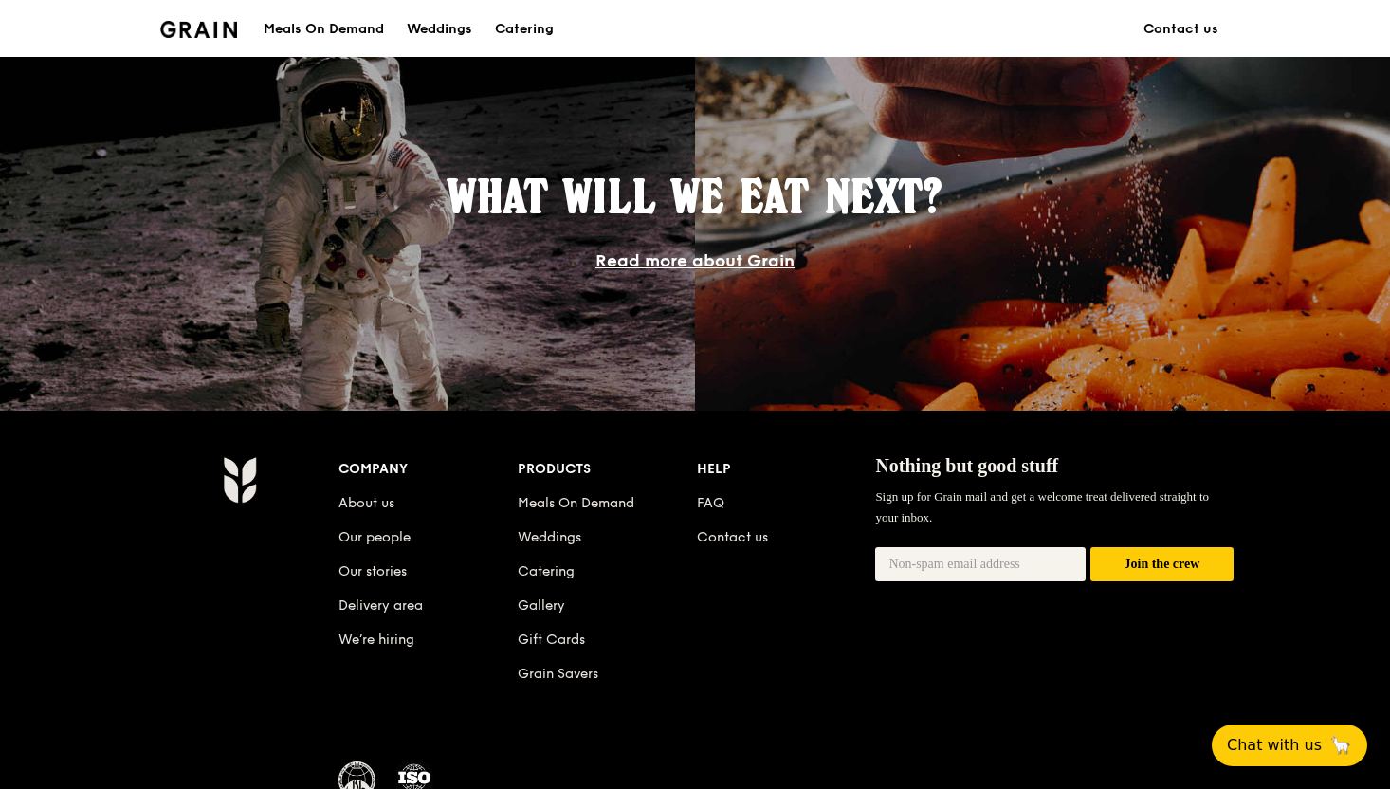
scroll to position [1738, 0]
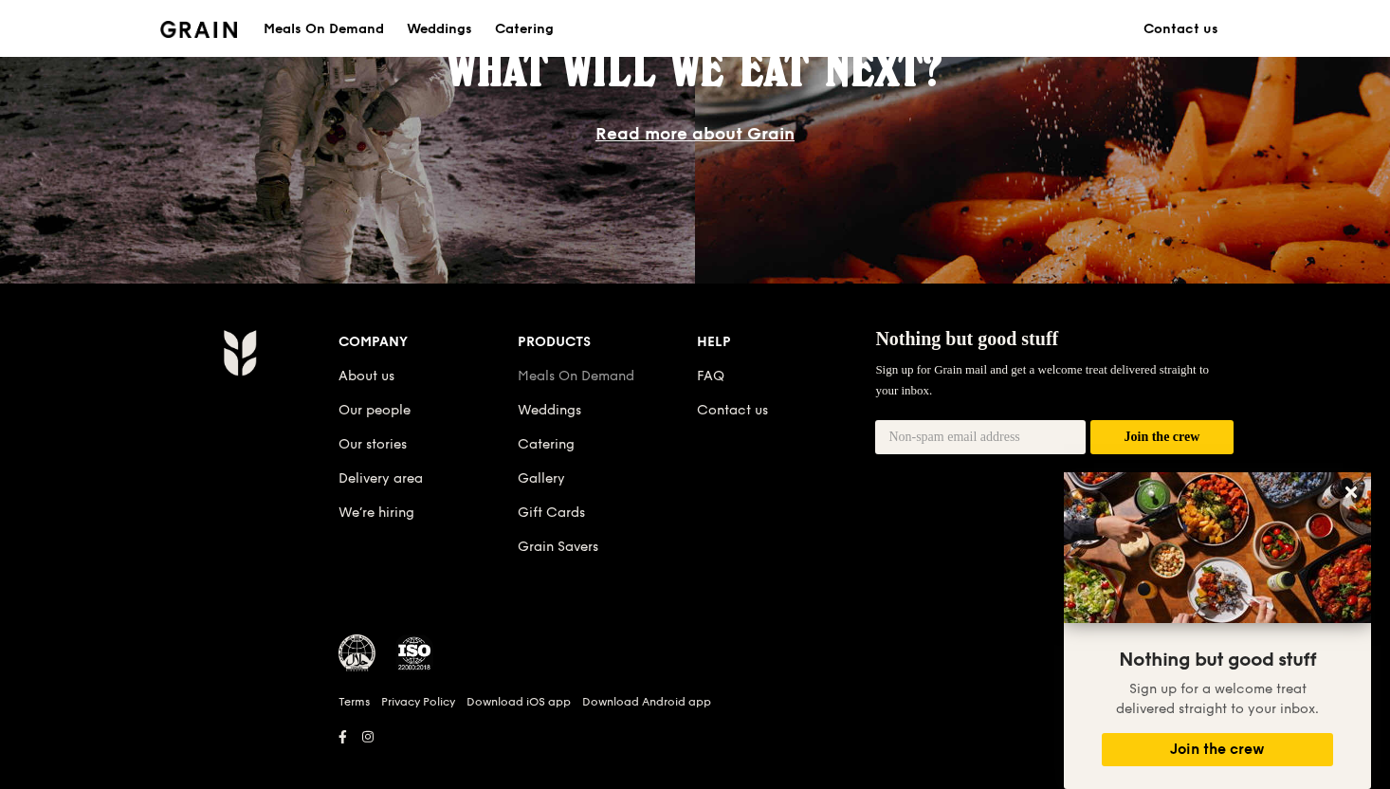
click at [606, 379] on link "Meals On Demand" at bounding box center [576, 376] width 117 height 16
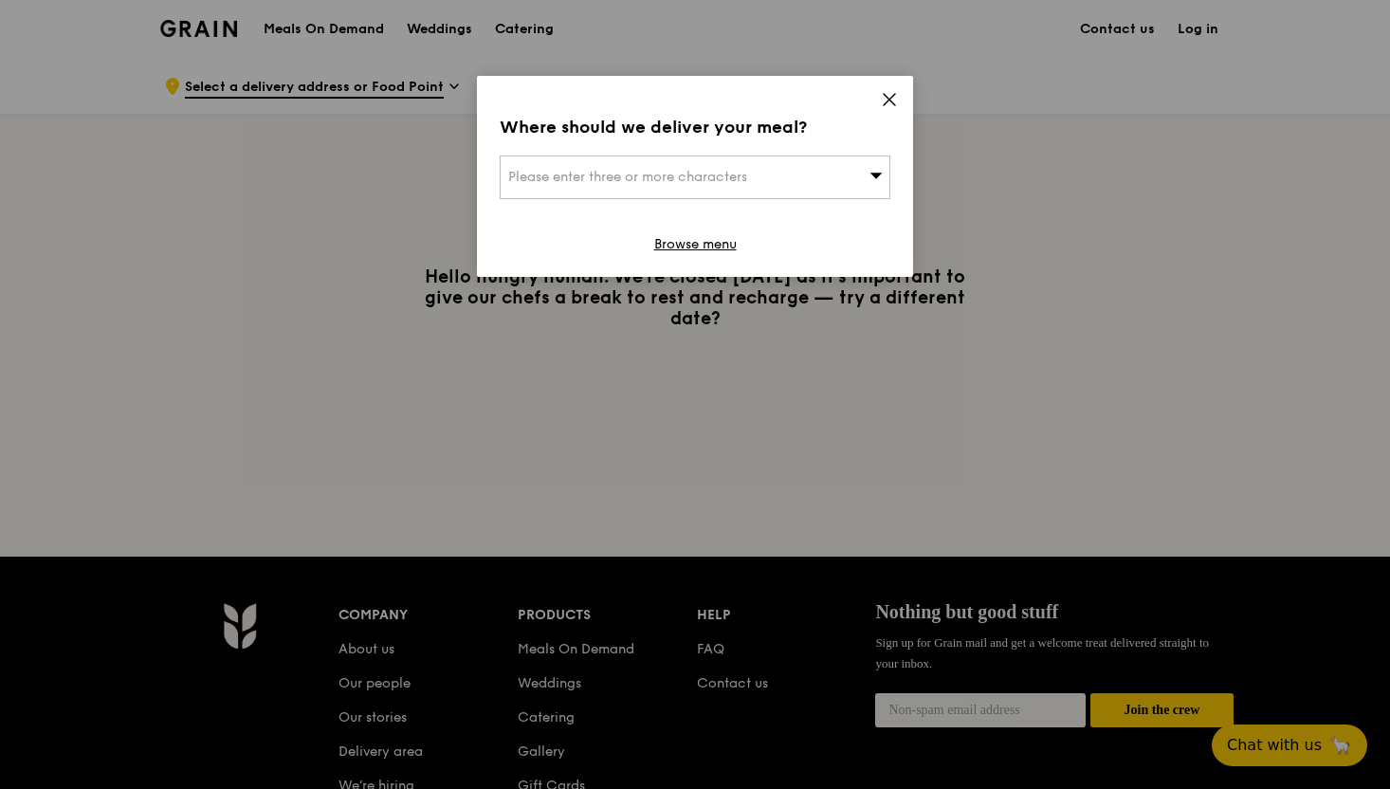
click at [896, 95] on icon at bounding box center [889, 99] width 17 height 17
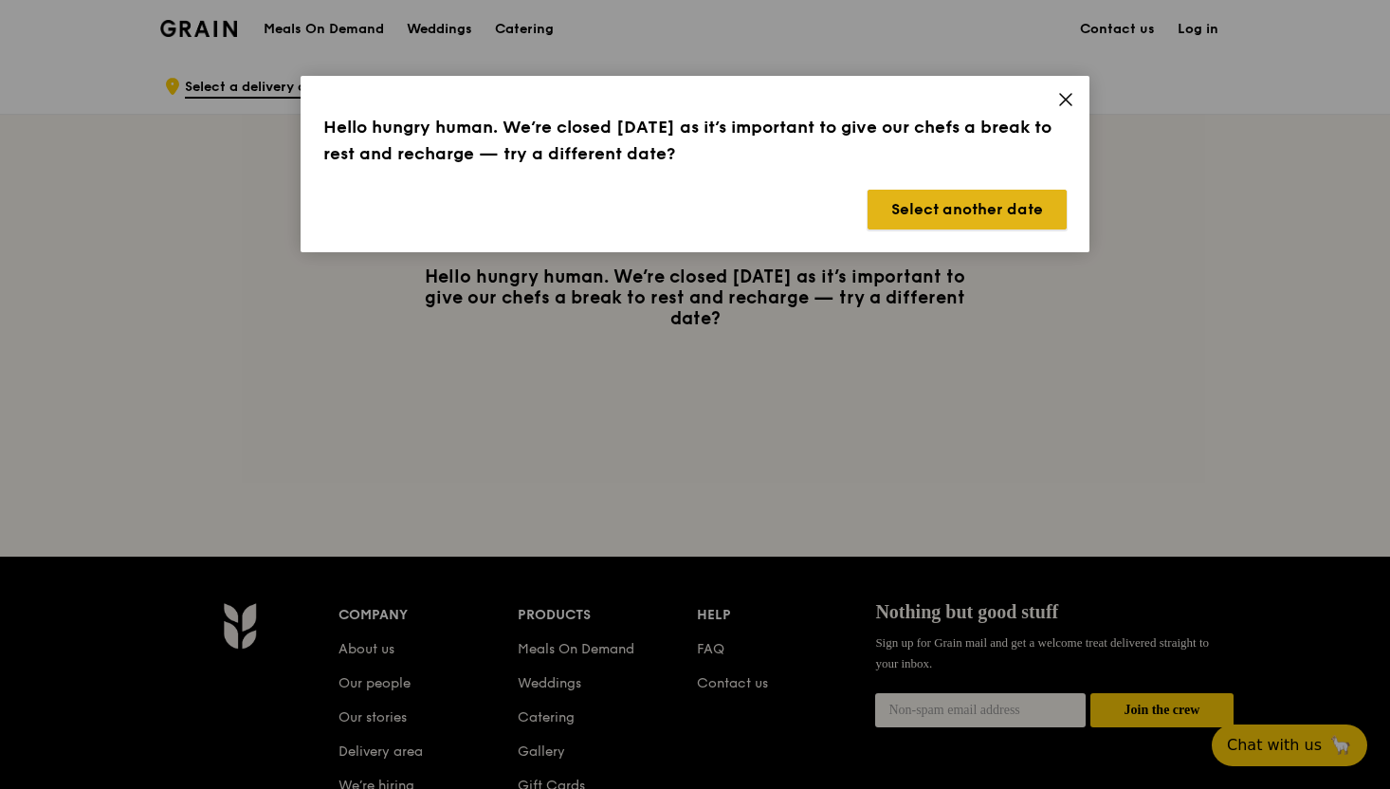
click at [929, 227] on button "Select another date" at bounding box center [966, 210] width 199 height 40
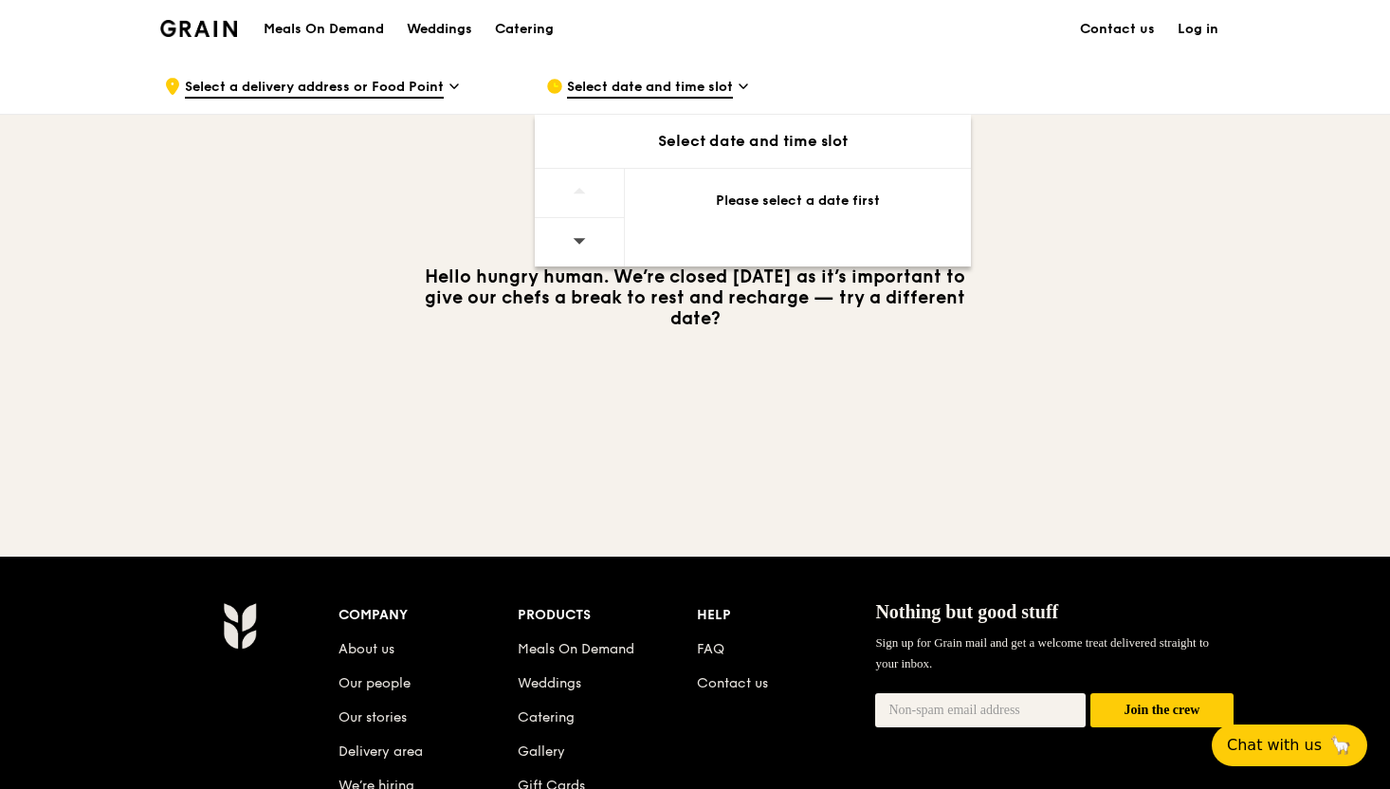
click at [588, 248] on div at bounding box center [580, 242] width 90 height 48
click at [587, 246] on div at bounding box center [580, 242] width 90 height 48
click at [586, 245] on div at bounding box center [580, 242] width 90 height 48
click at [584, 243] on icon at bounding box center [579, 240] width 13 height 14
click at [582, 239] on icon at bounding box center [580, 241] width 12 height 6
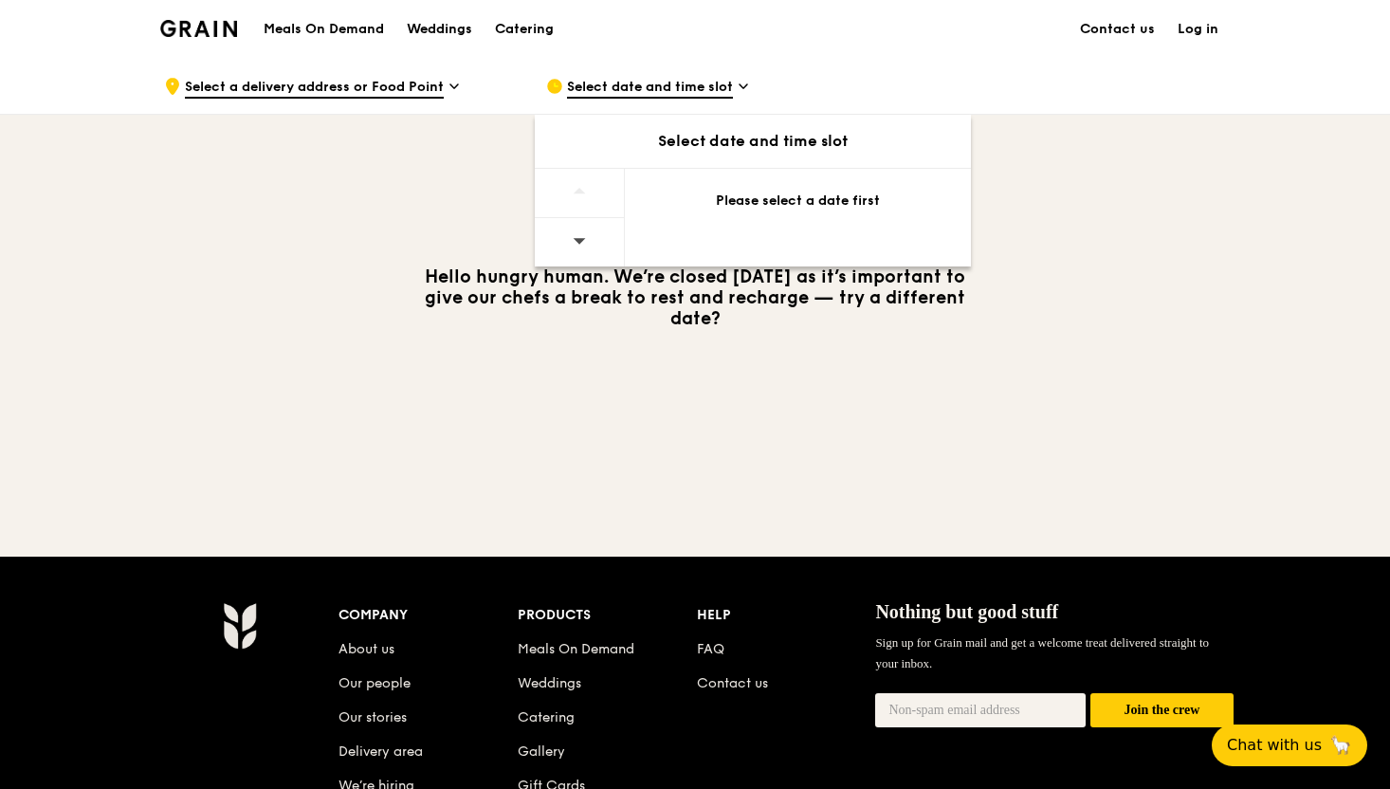
click at [749, 159] on div "Select date and time slot" at bounding box center [753, 141] width 436 height 53
click at [714, 319] on h3 "Hello hungry human. We’re closed today as it’s important to give our chefs a br…" at bounding box center [695, 297] width 569 height 63
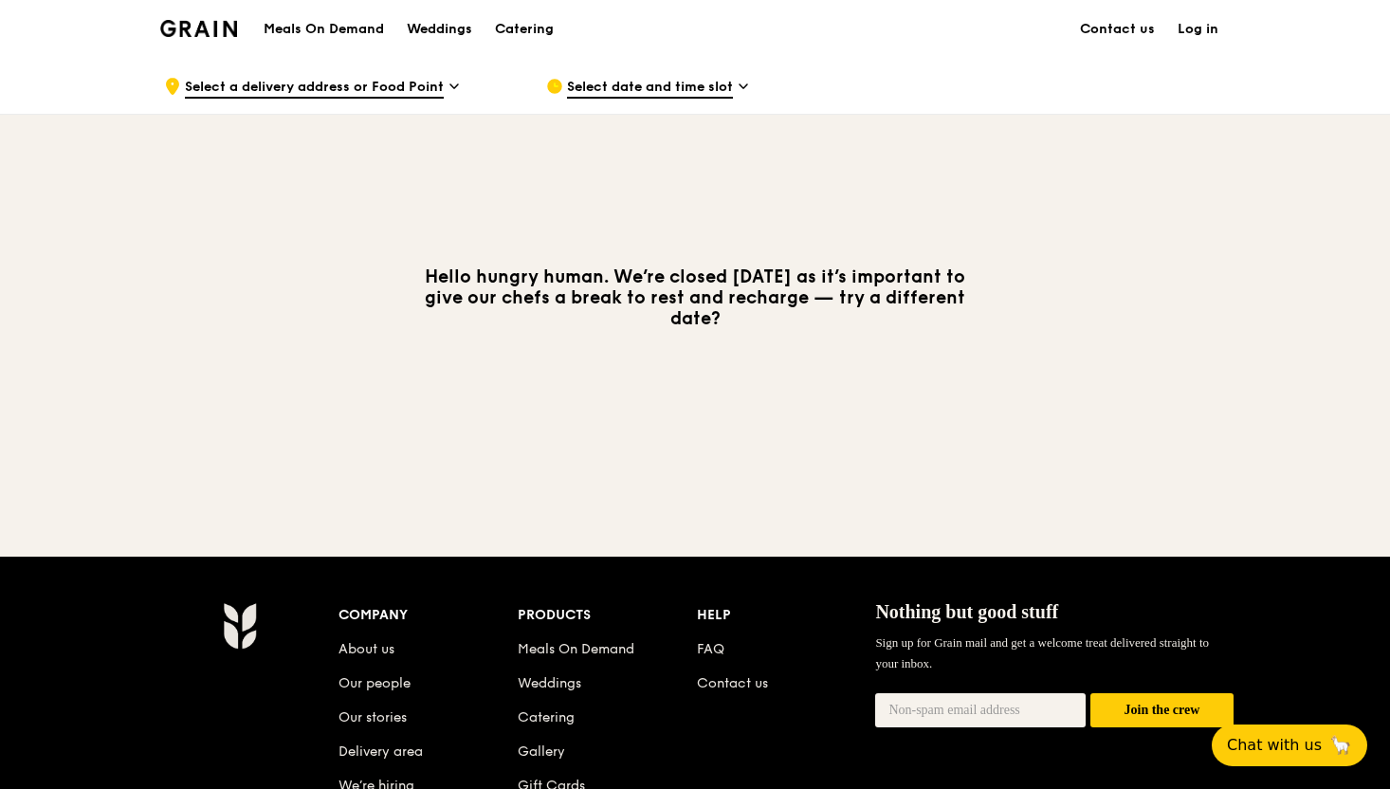
click at [648, 92] on span "Select date and time slot" at bounding box center [650, 88] width 166 height 21
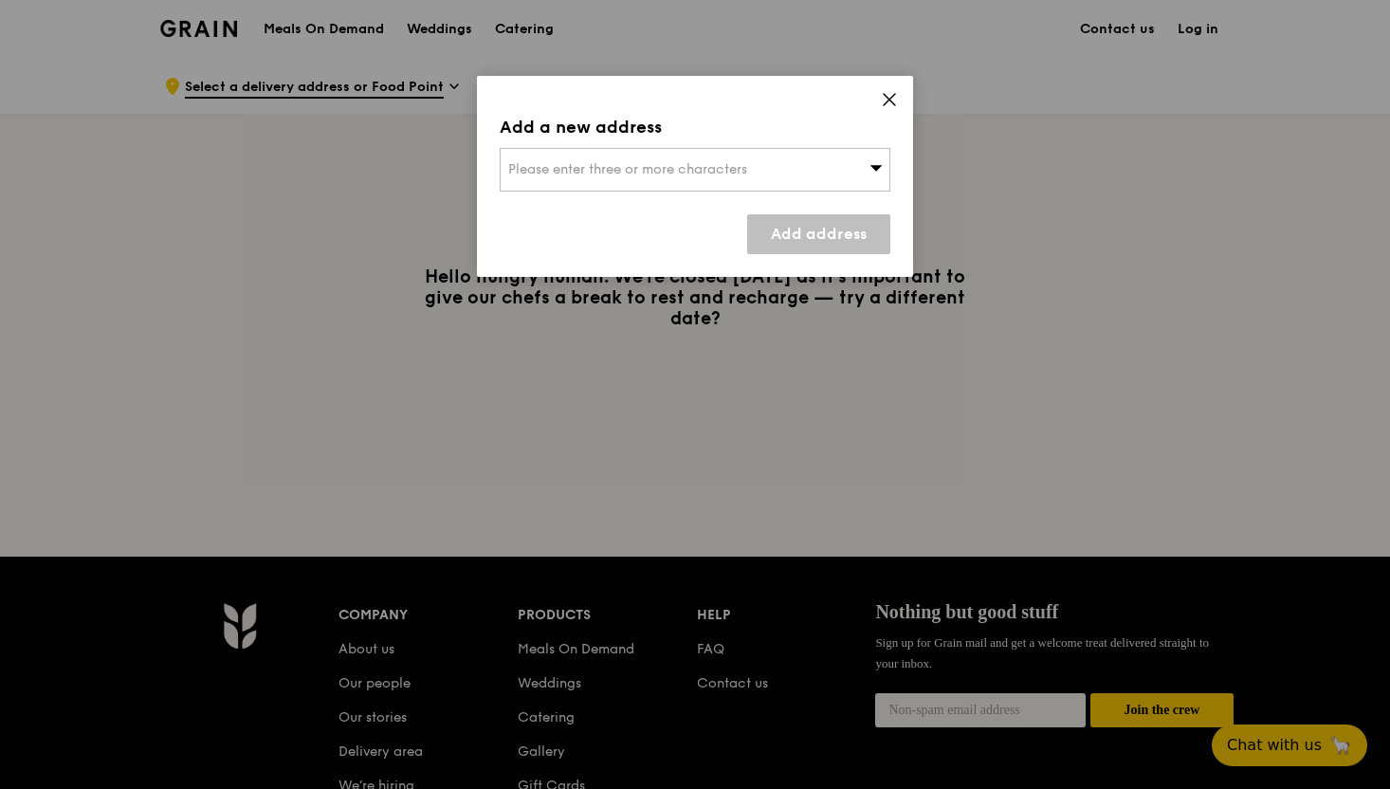
click at [790, 159] on div "Please enter three or more characters" at bounding box center [695, 170] width 391 height 44
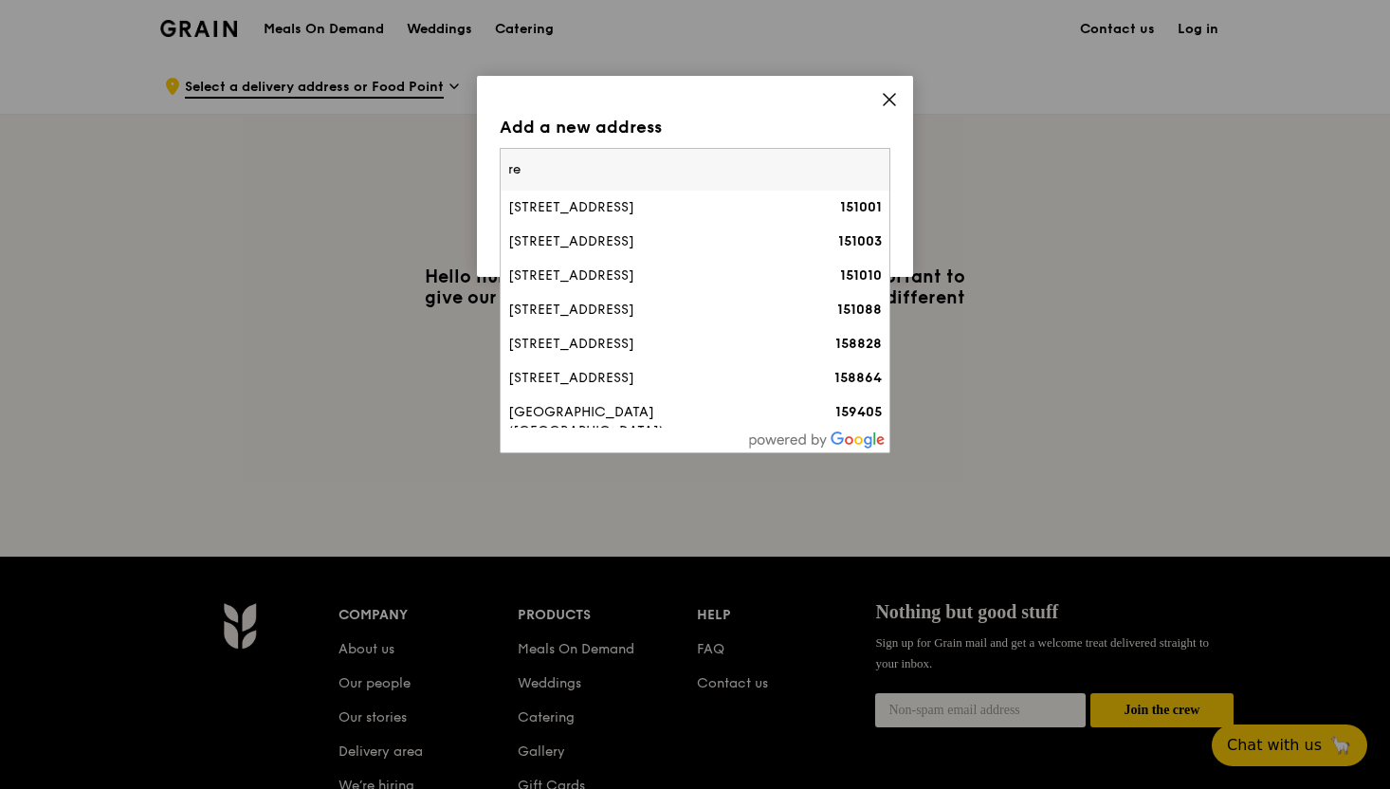
type input "r"
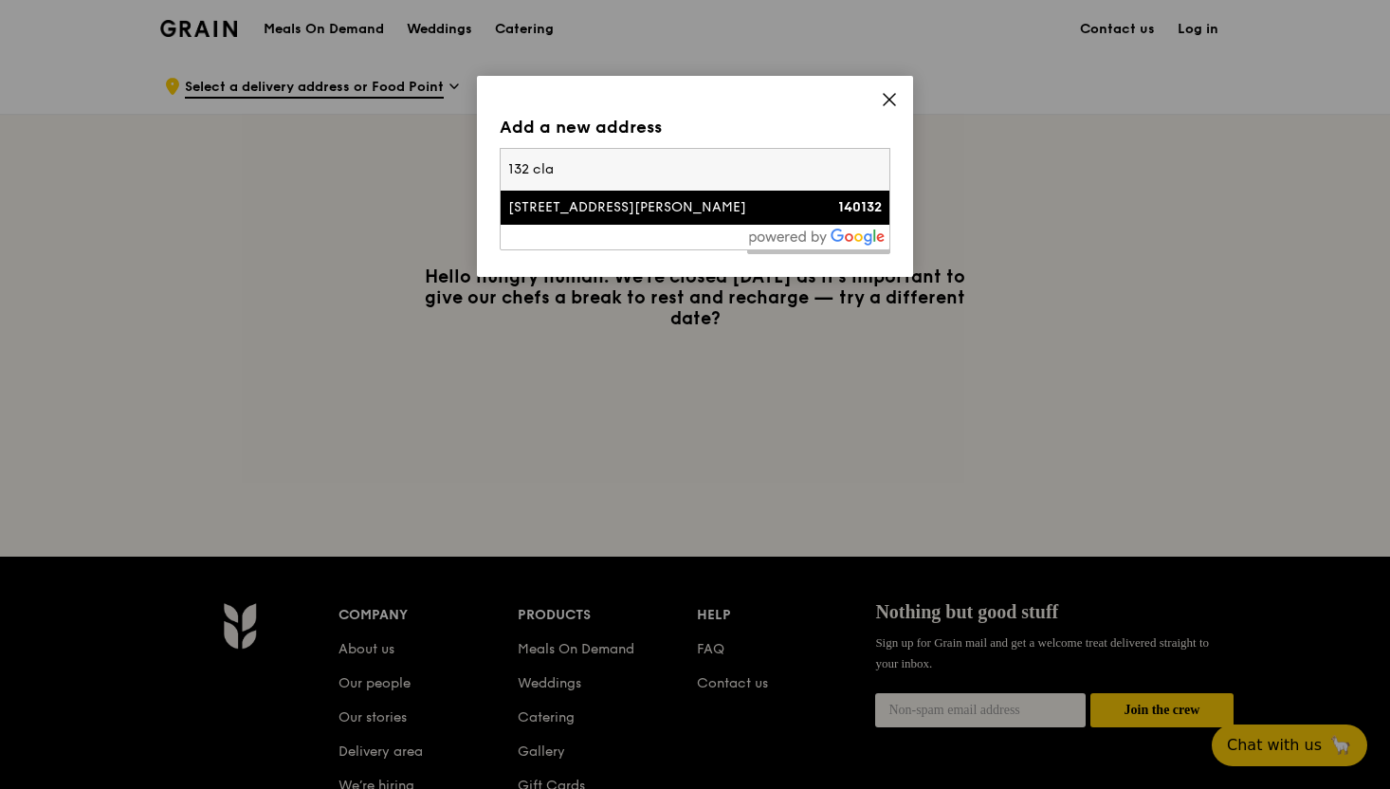
type input "132 cla"
click at [758, 209] on div "132 Clarence Lane" at bounding box center [648, 207] width 281 height 19
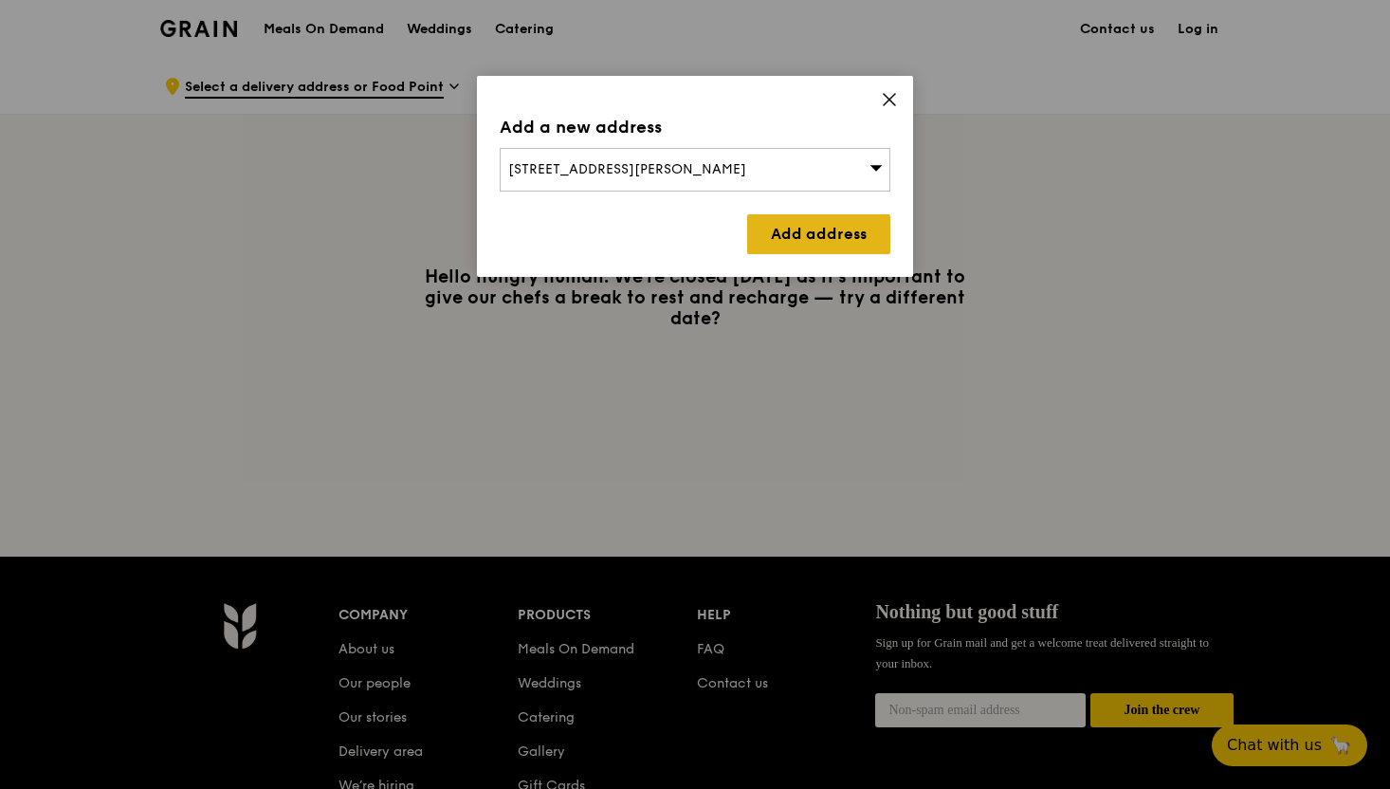
click at [791, 248] on link "Add address" at bounding box center [818, 234] width 143 height 40
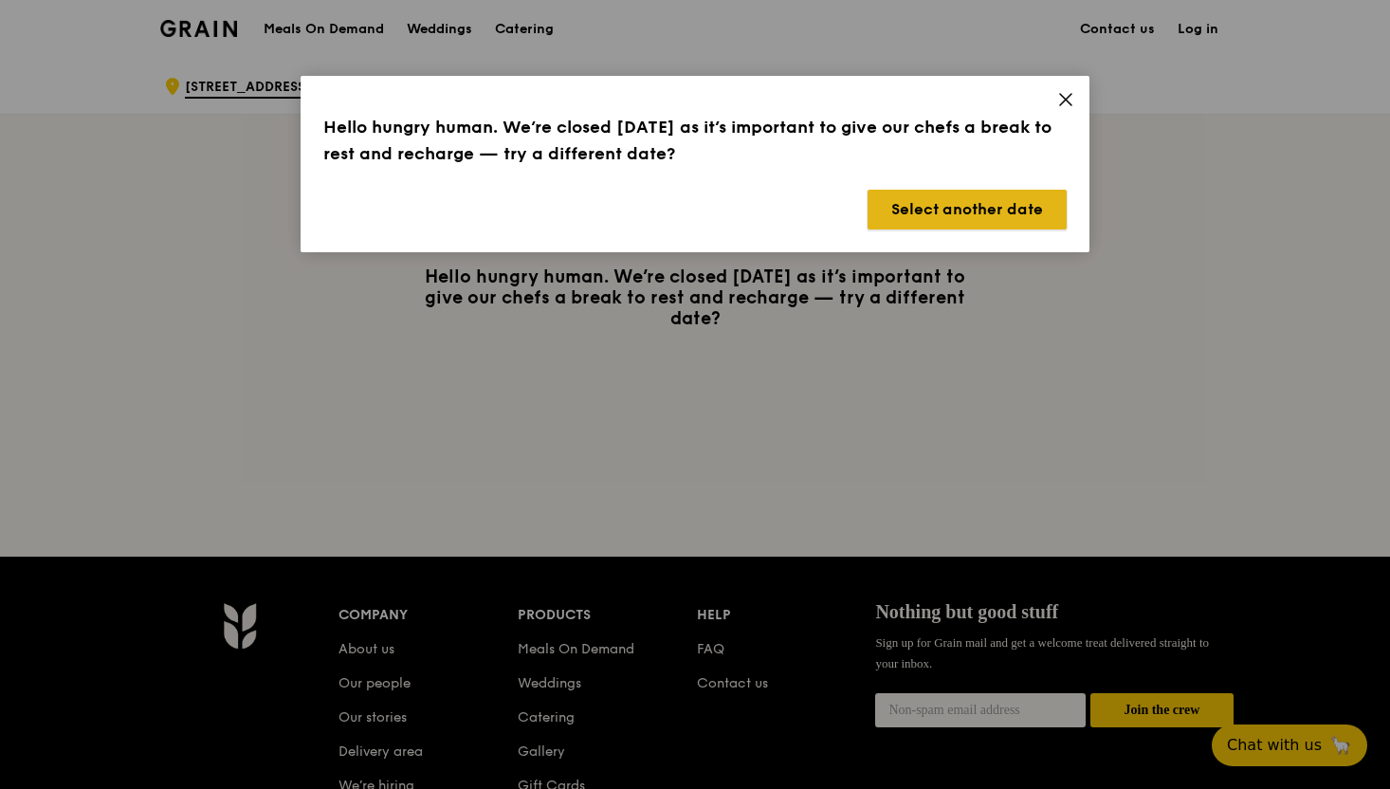
click at [928, 215] on button "Select another date" at bounding box center [966, 210] width 199 height 40
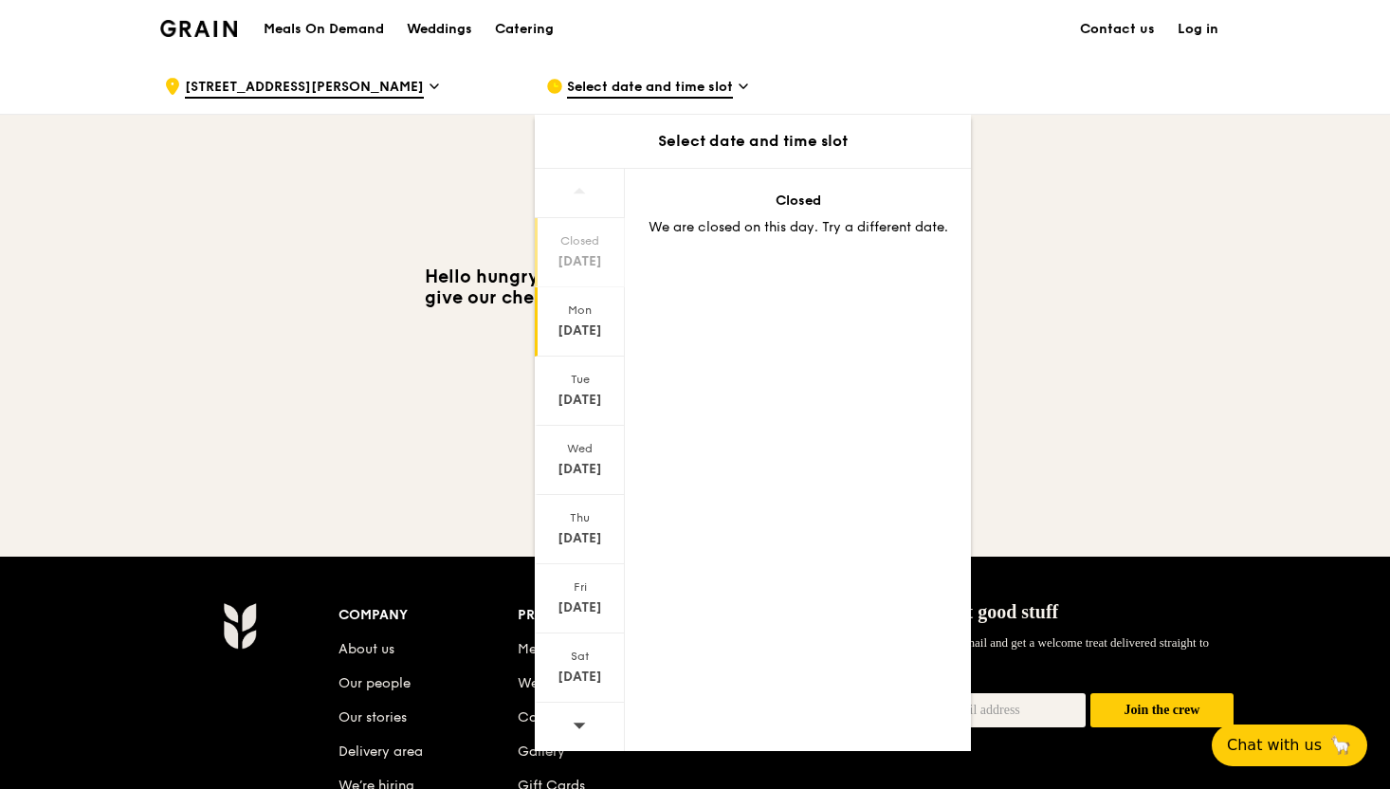
click at [600, 340] on div "Mon Aug 11" at bounding box center [580, 321] width 90 height 69
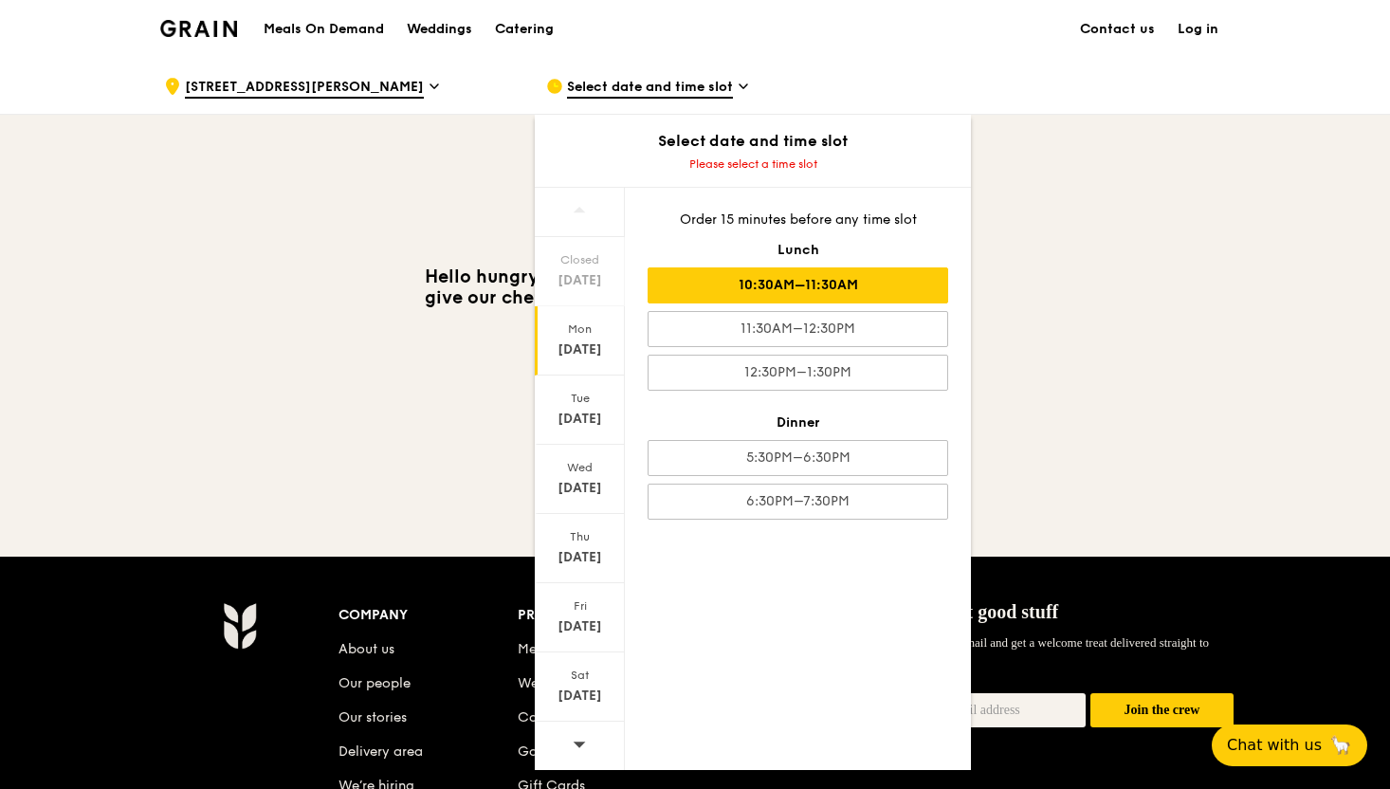
click at [709, 297] on div "10:30AM–11:30AM" at bounding box center [798, 285] width 301 height 36
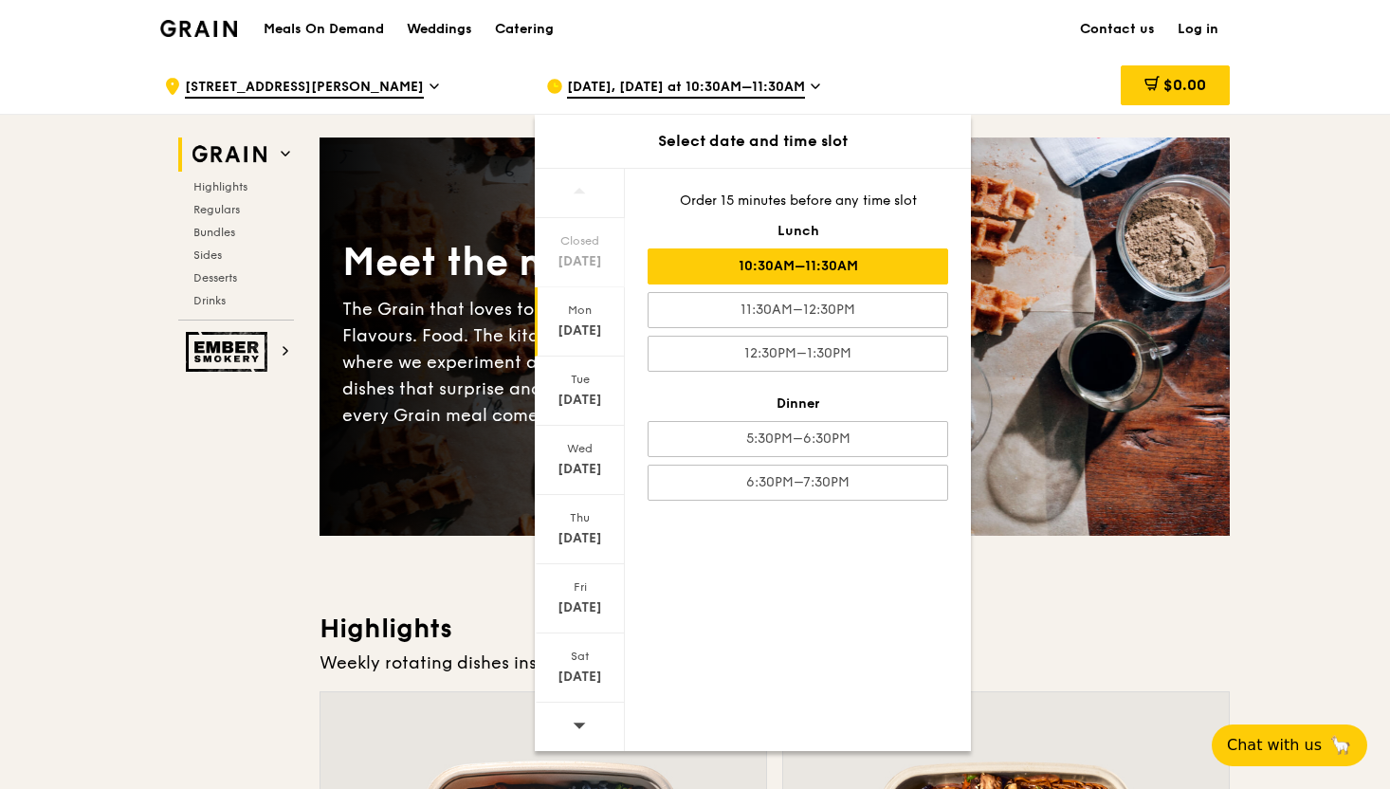
click at [449, 526] on div "Meet the new Grain The Grain that loves to play. With ingredients. Flavours. Fo…" at bounding box center [774, 336] width 910 height 398
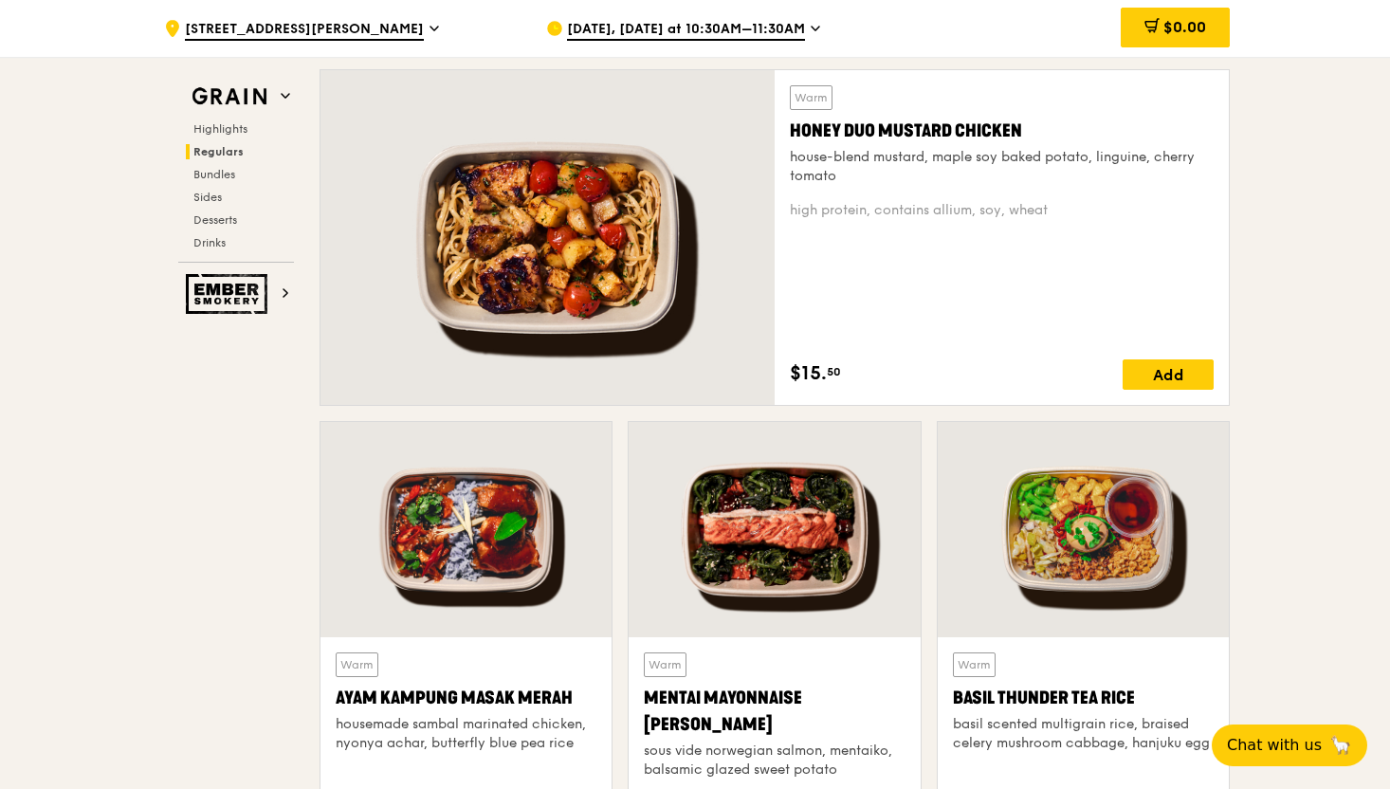
scroll to position [1181, 0]
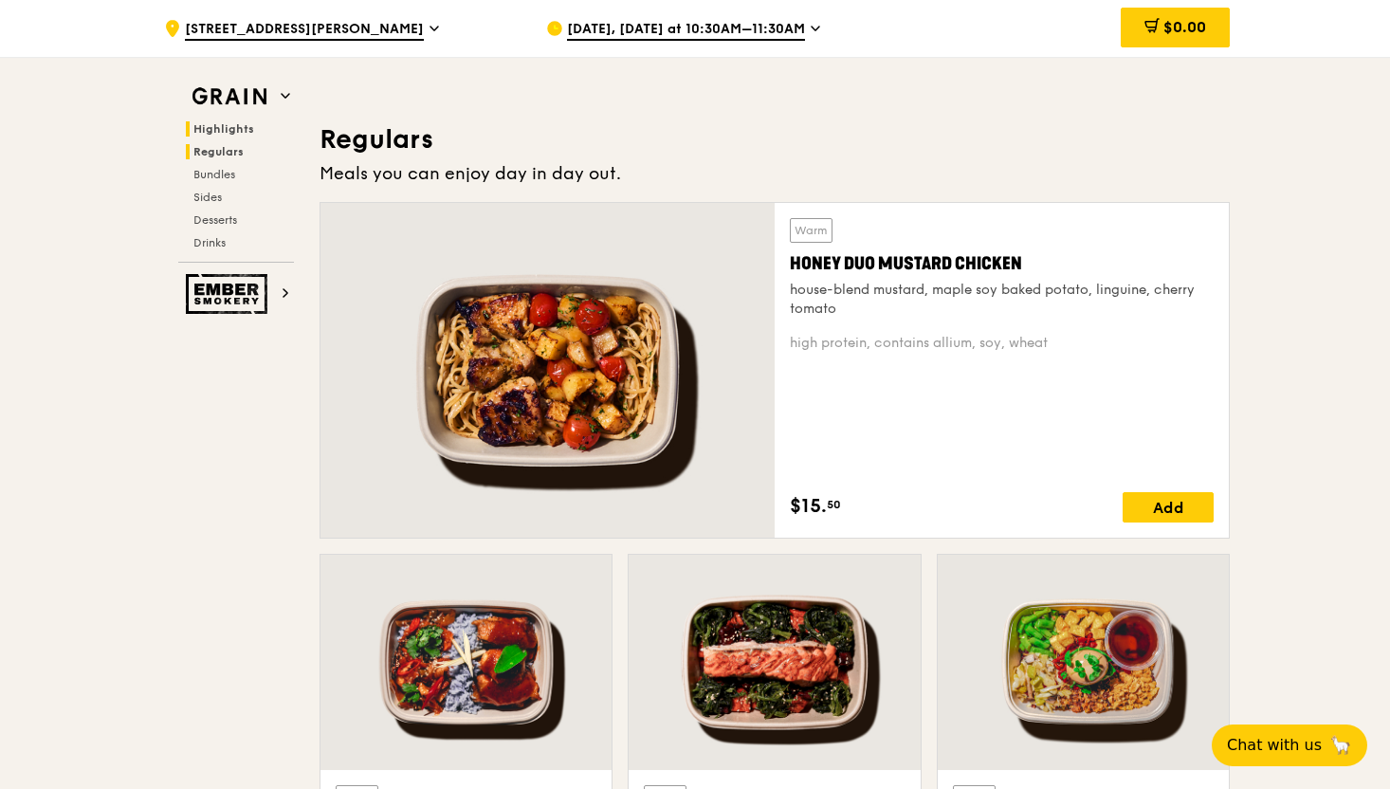
click at [242, 151] on span "Regulars" at bounding box center [218, 151] width 50 height 13
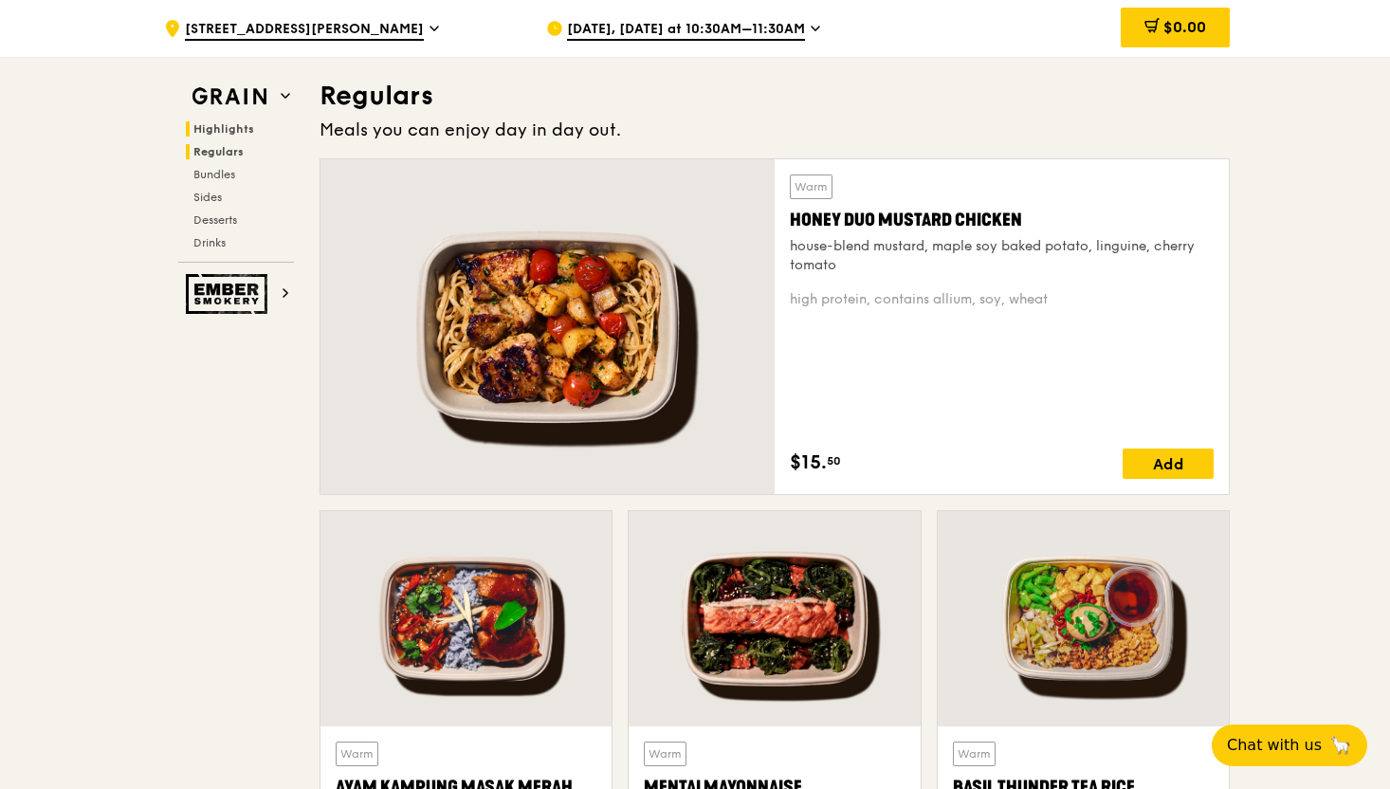
scroll to position [1228, 0]
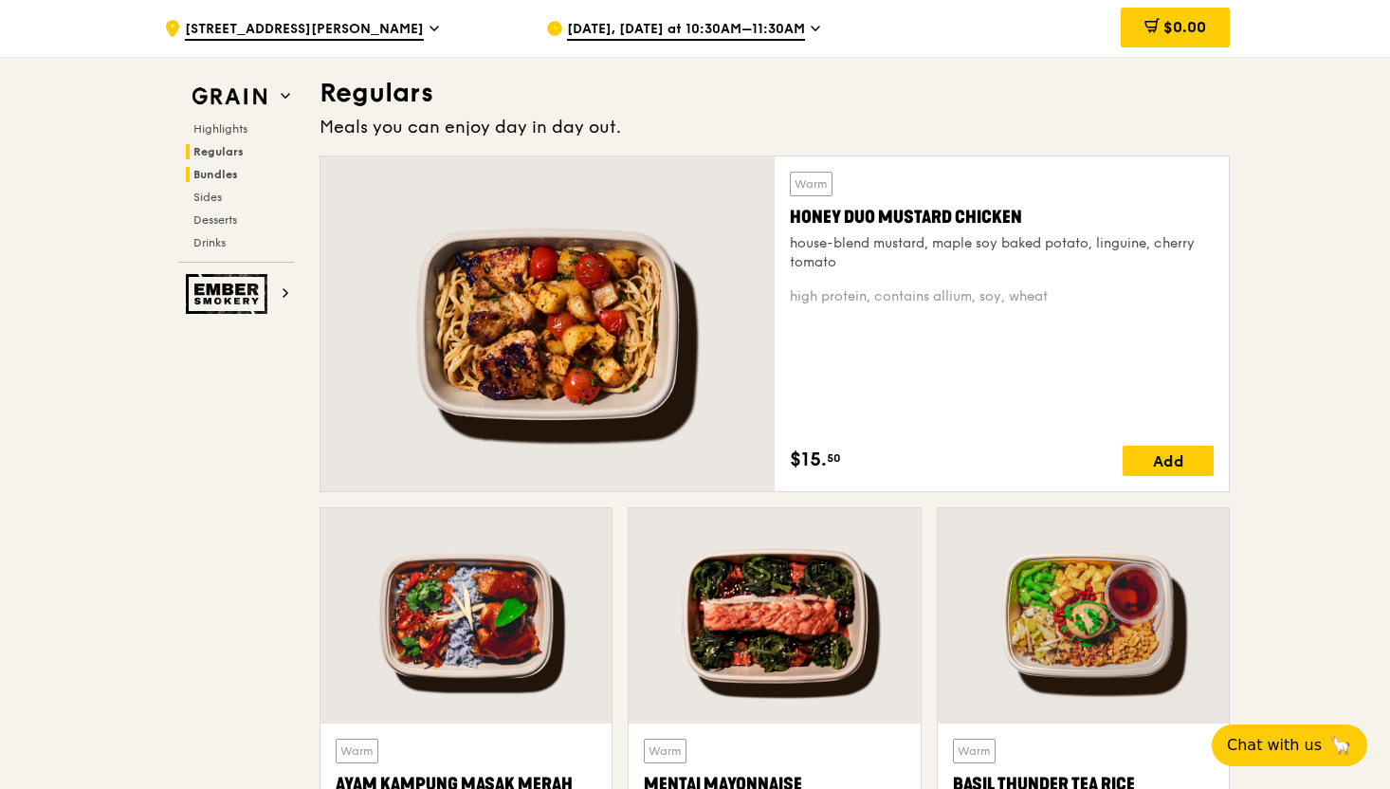
click at [235, 168] on span "Bundles" at bounding box center [215, 174] width 45 height 13
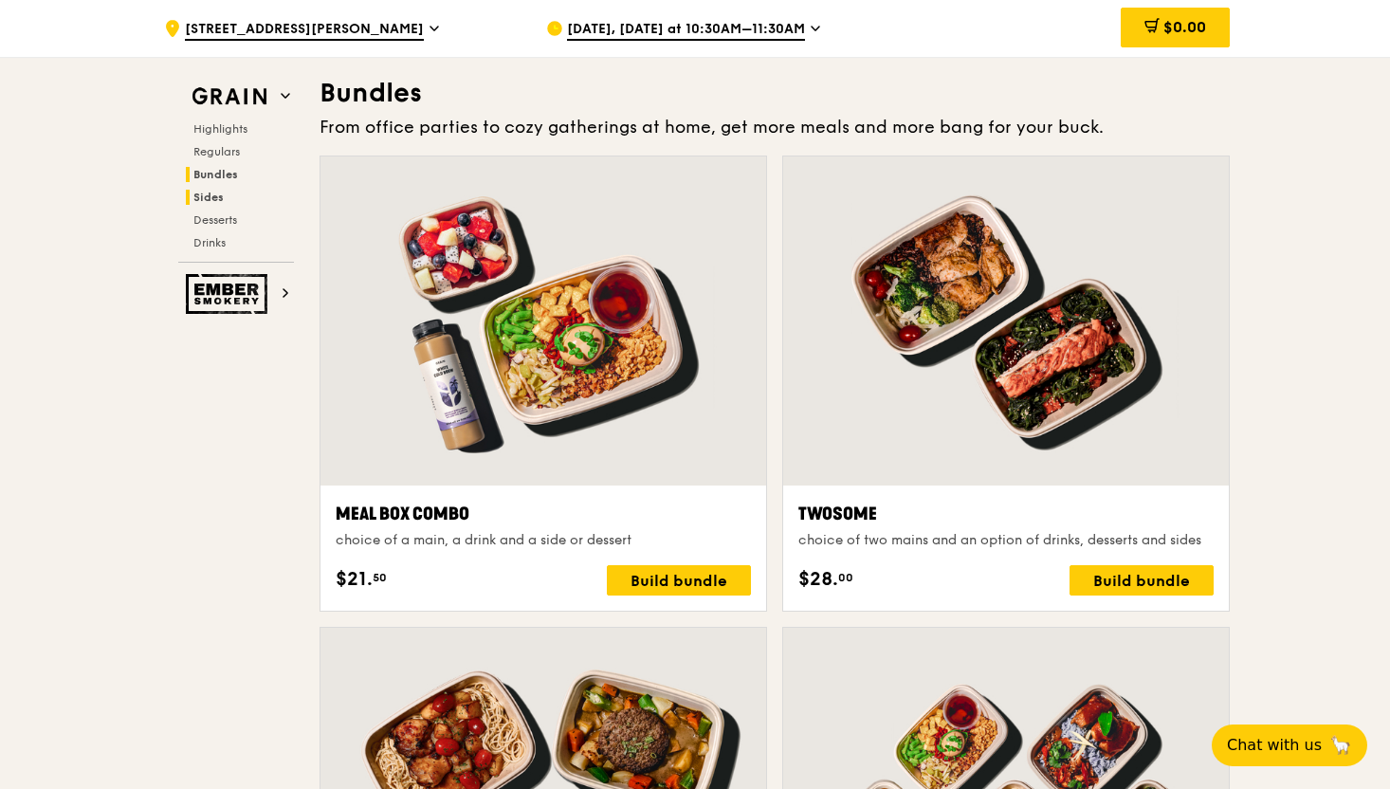
click at [228, 192] on h2 "Sides" at bounding box center [240, 197] width 108 height 15
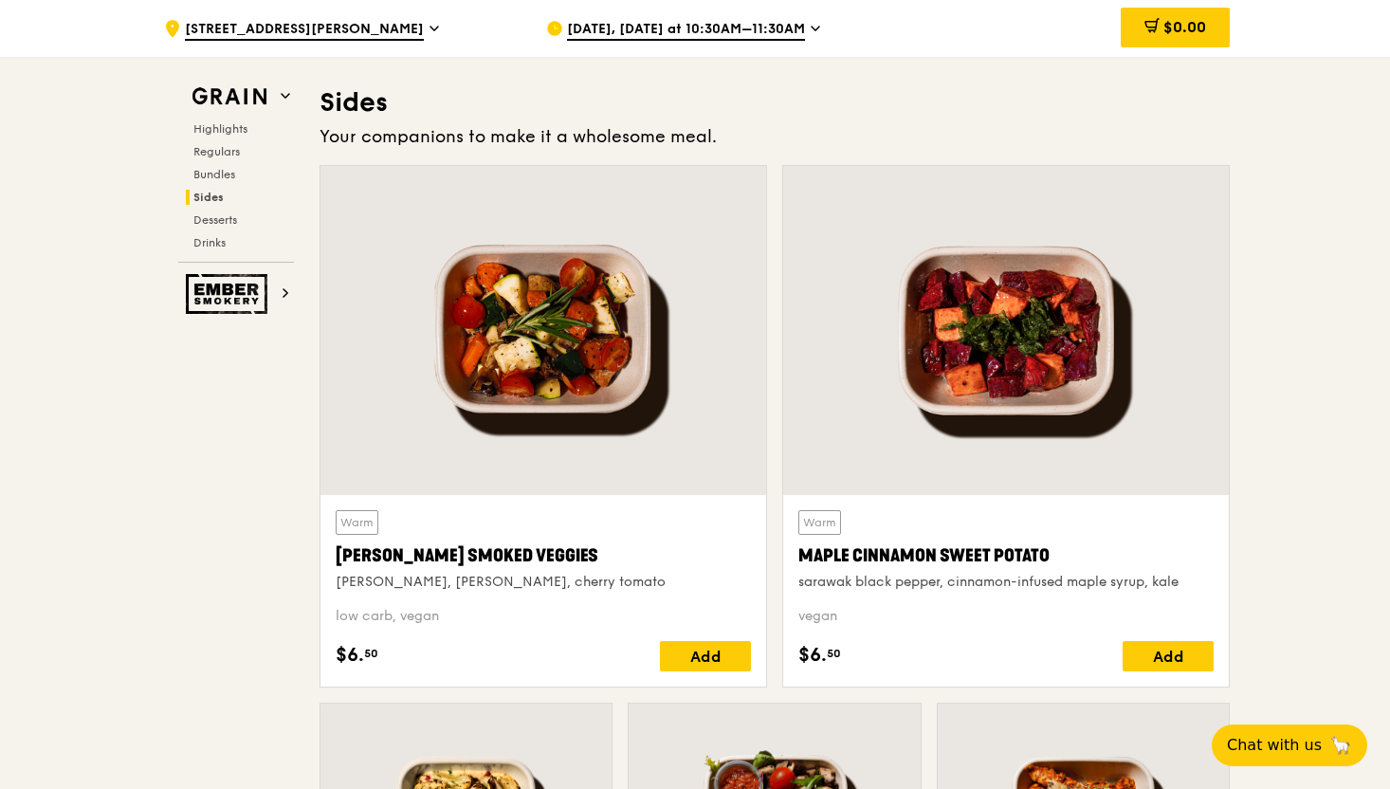
scroll to position [4205, 0]
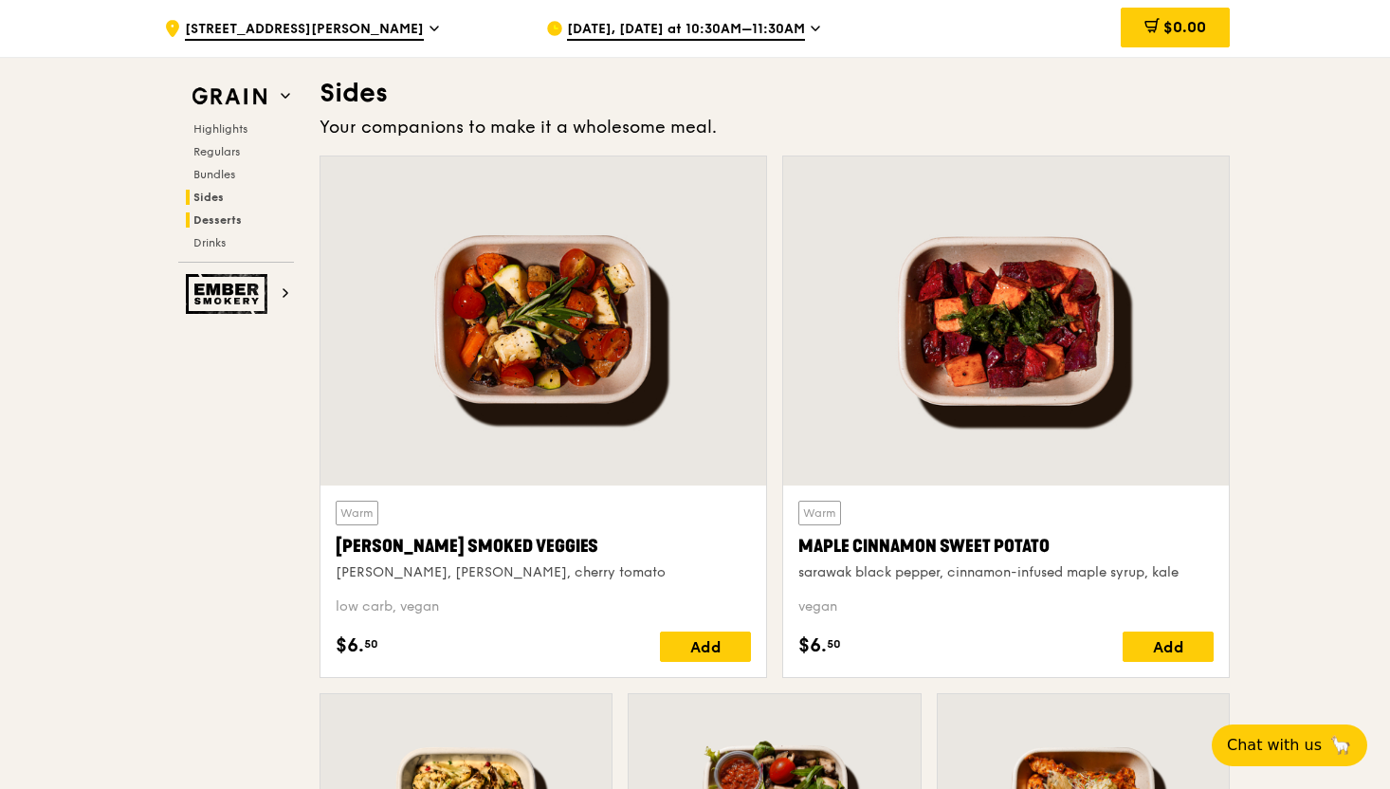
click at [227, 217] on span "Desserts" at bounding box center [217, 219] width 48 height 13
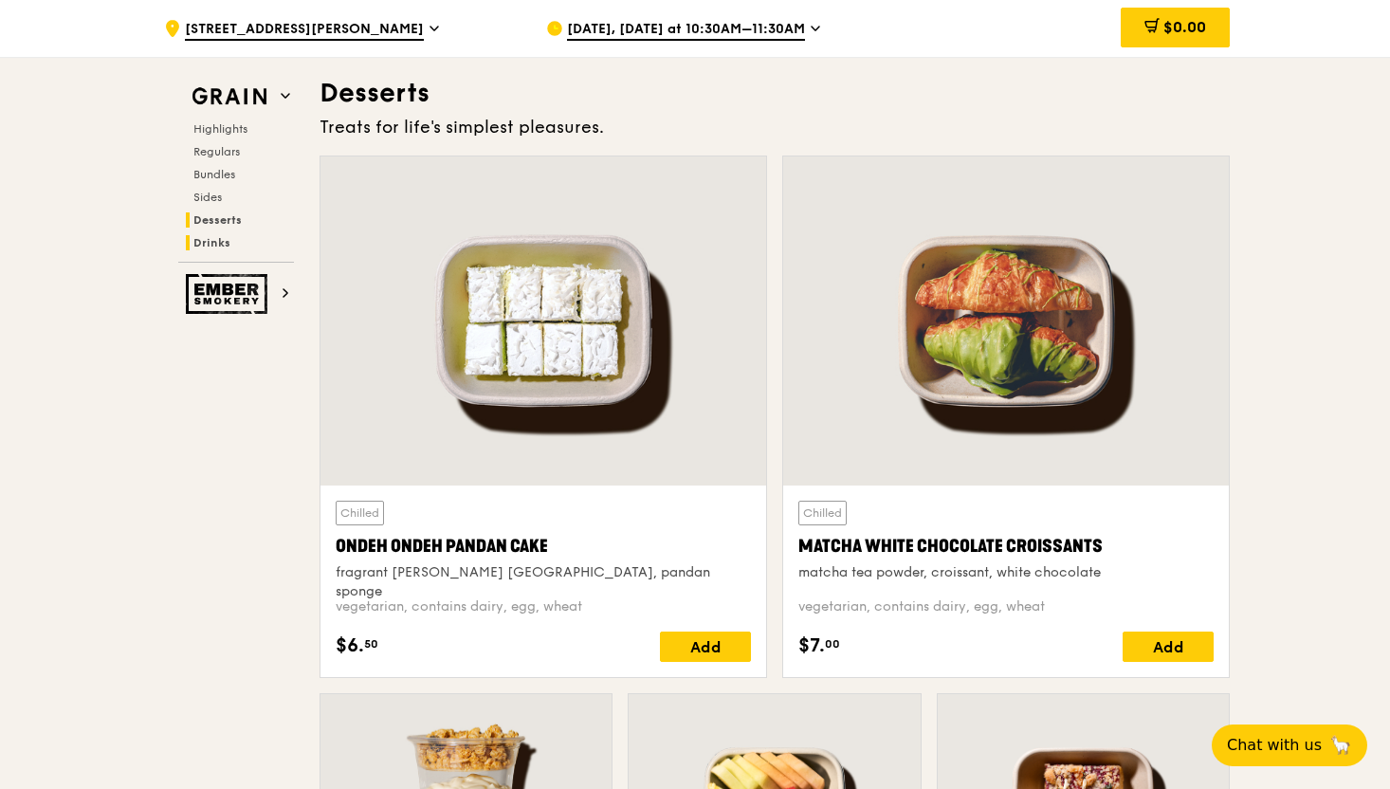
click at [215, 241] on span "Drinks" at bounding box center [211, 242] width 37 height 13
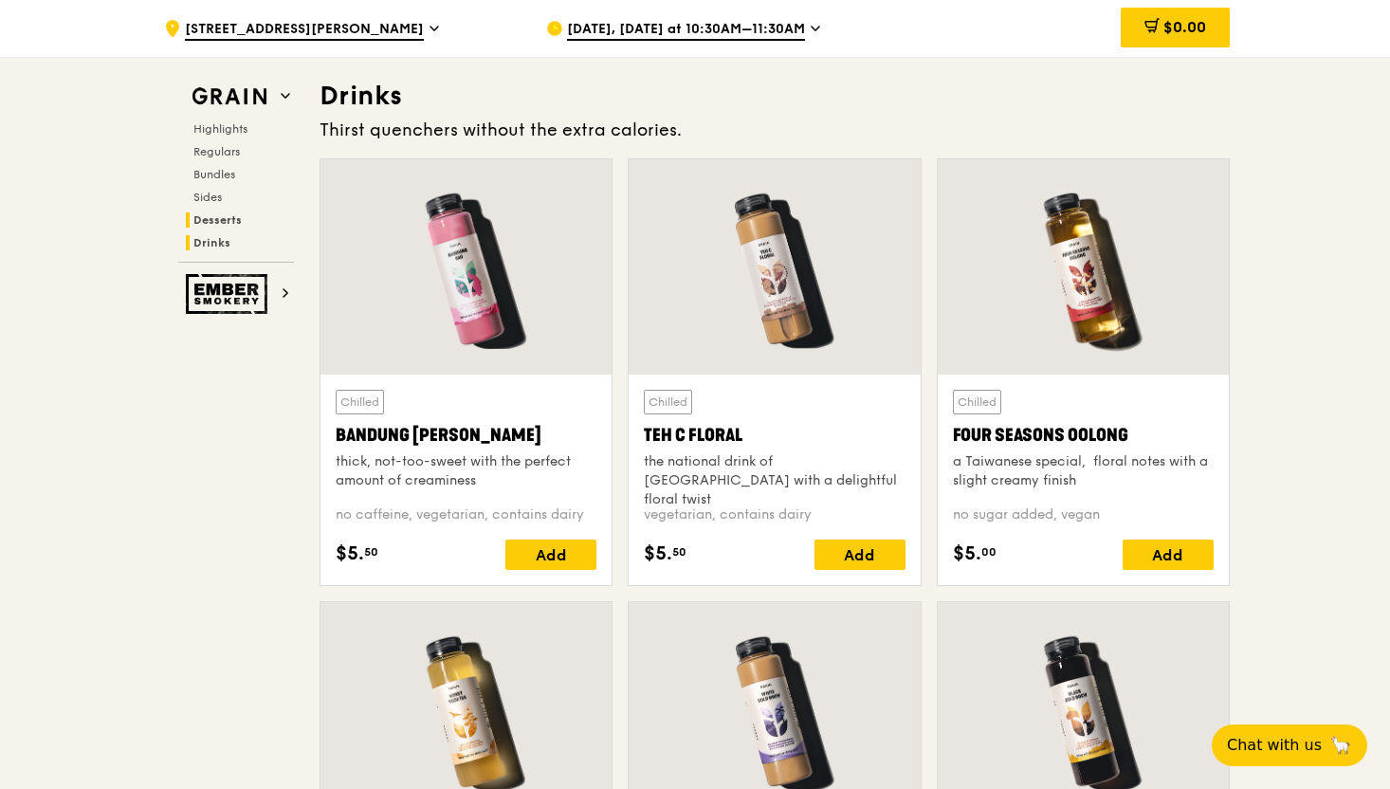
scroll to position [6541, 0]
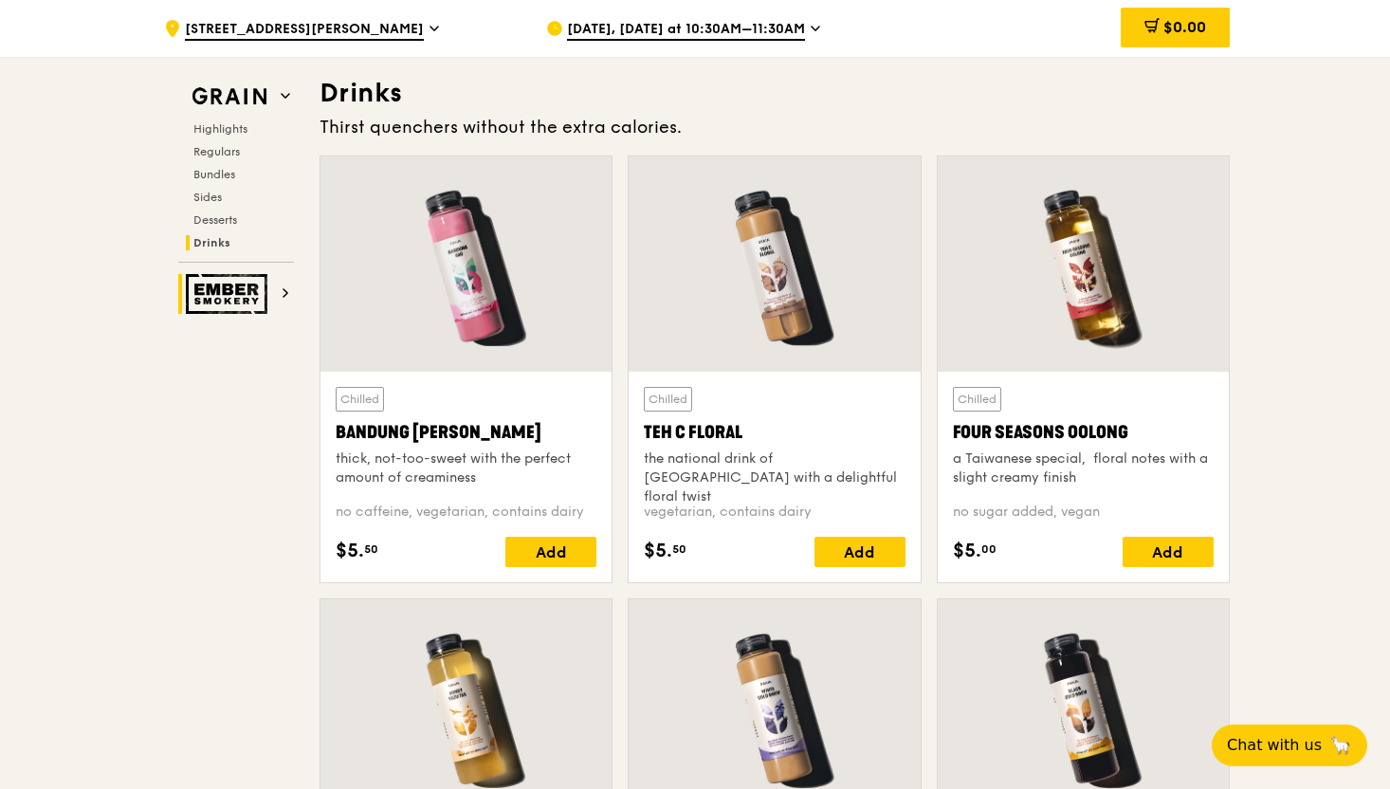
click at [223, 288] on img at bounding box center [229, 294] width 87 height 40
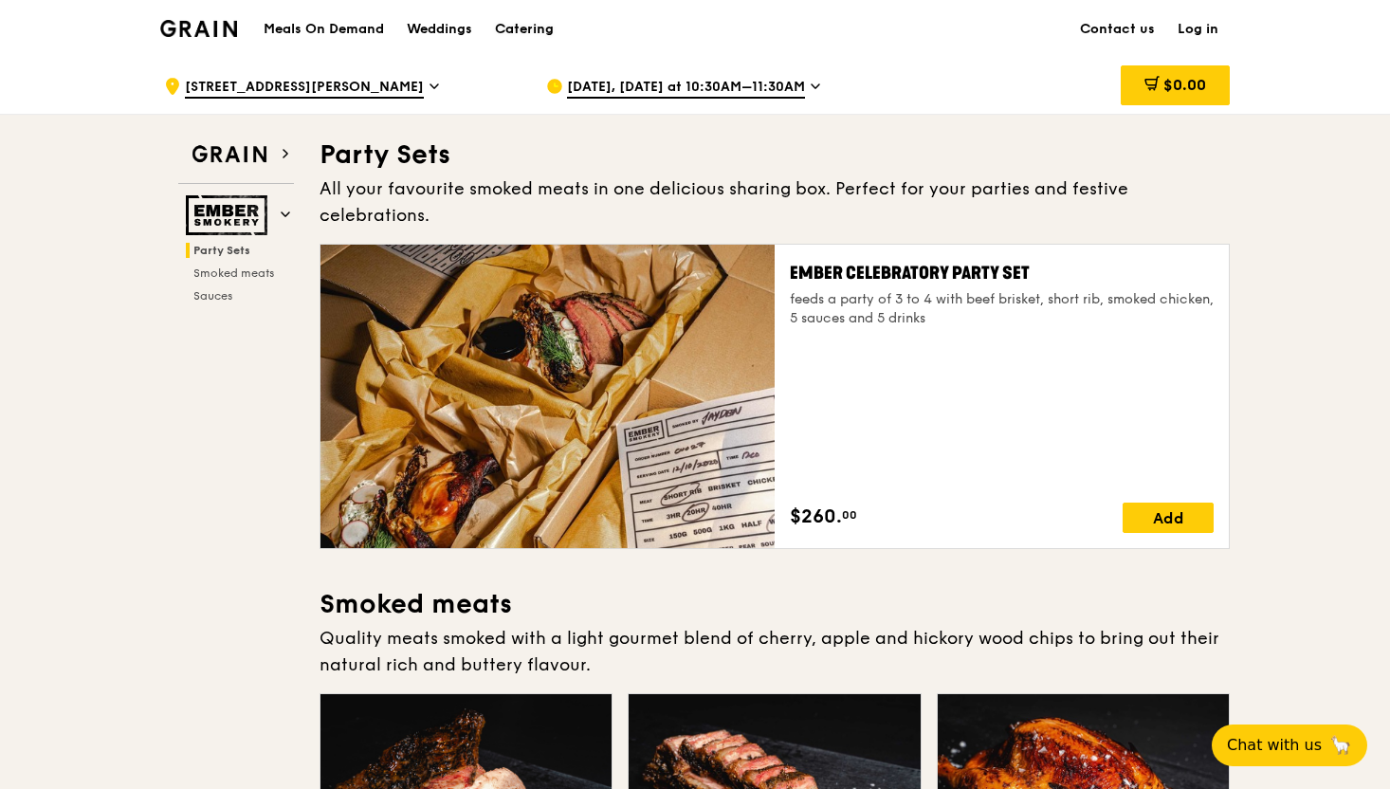
click at [536, 28] on div "Catering" at bounding box center [524, 29] width 59 height 57
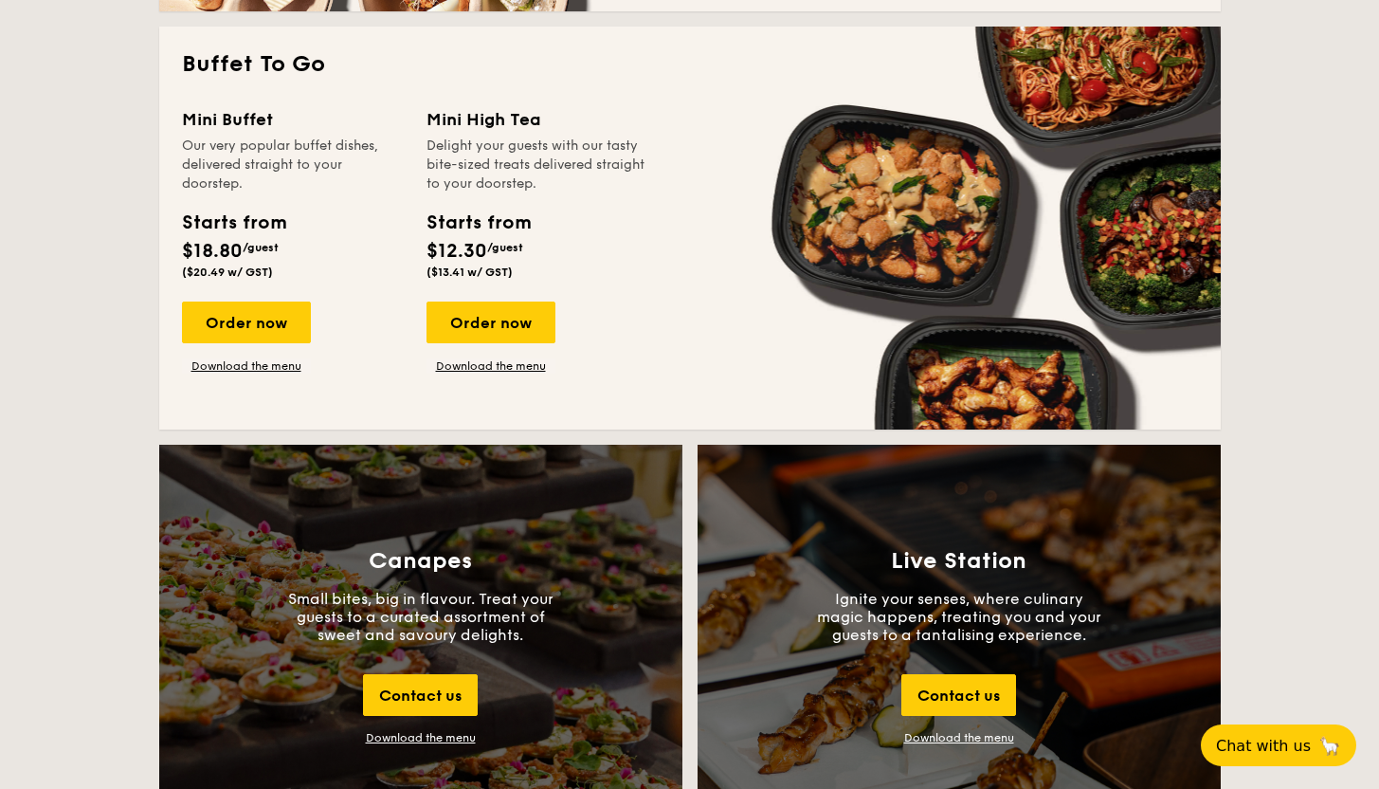
scroll to position [1527, 0]
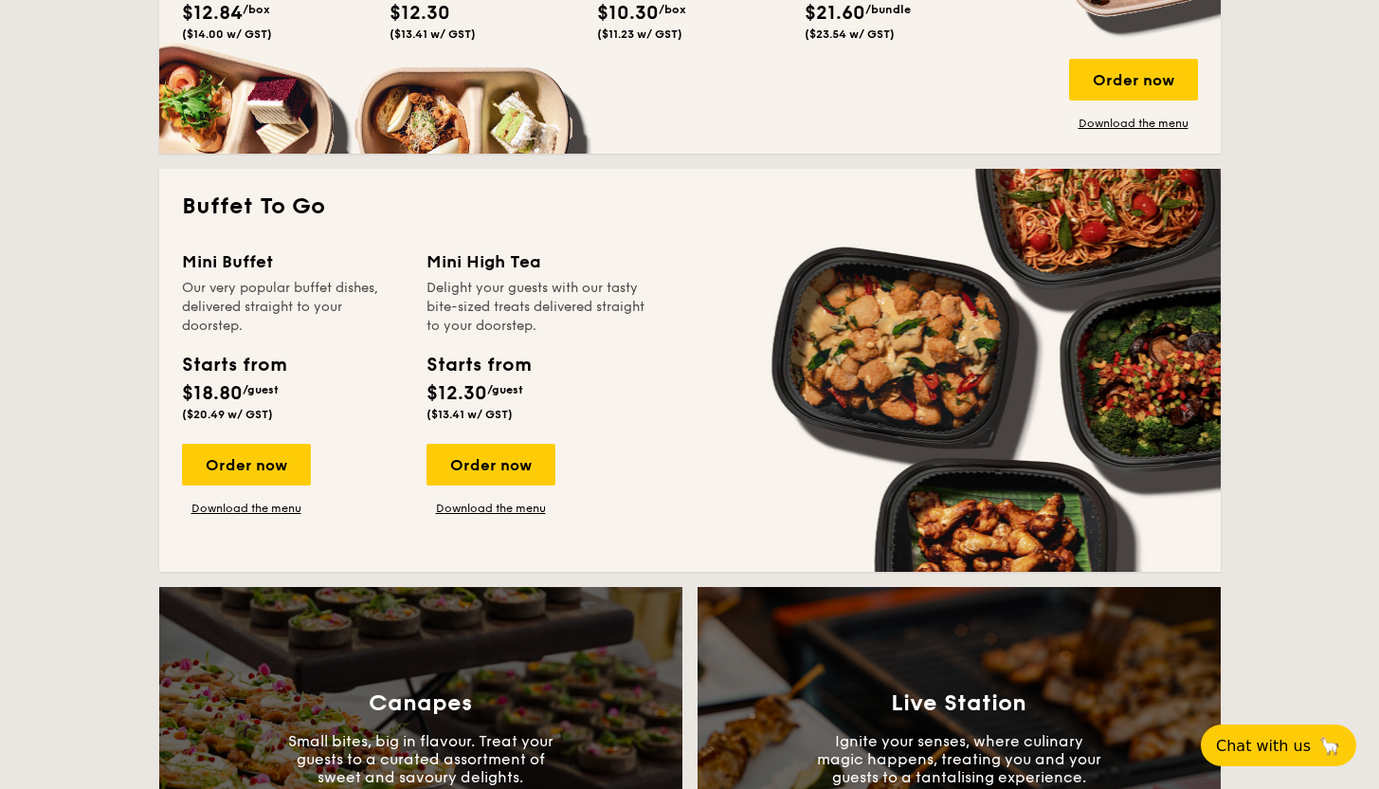
click at [494, 251] on div "Mini High Tea" at bounding box center [538, 261] width 222 height 27
click at [482, 457] on div "Order now" at bounding box center [491, 465] width 129 height 42
